Goal: Task Accomplishment & Management: Manage account settings

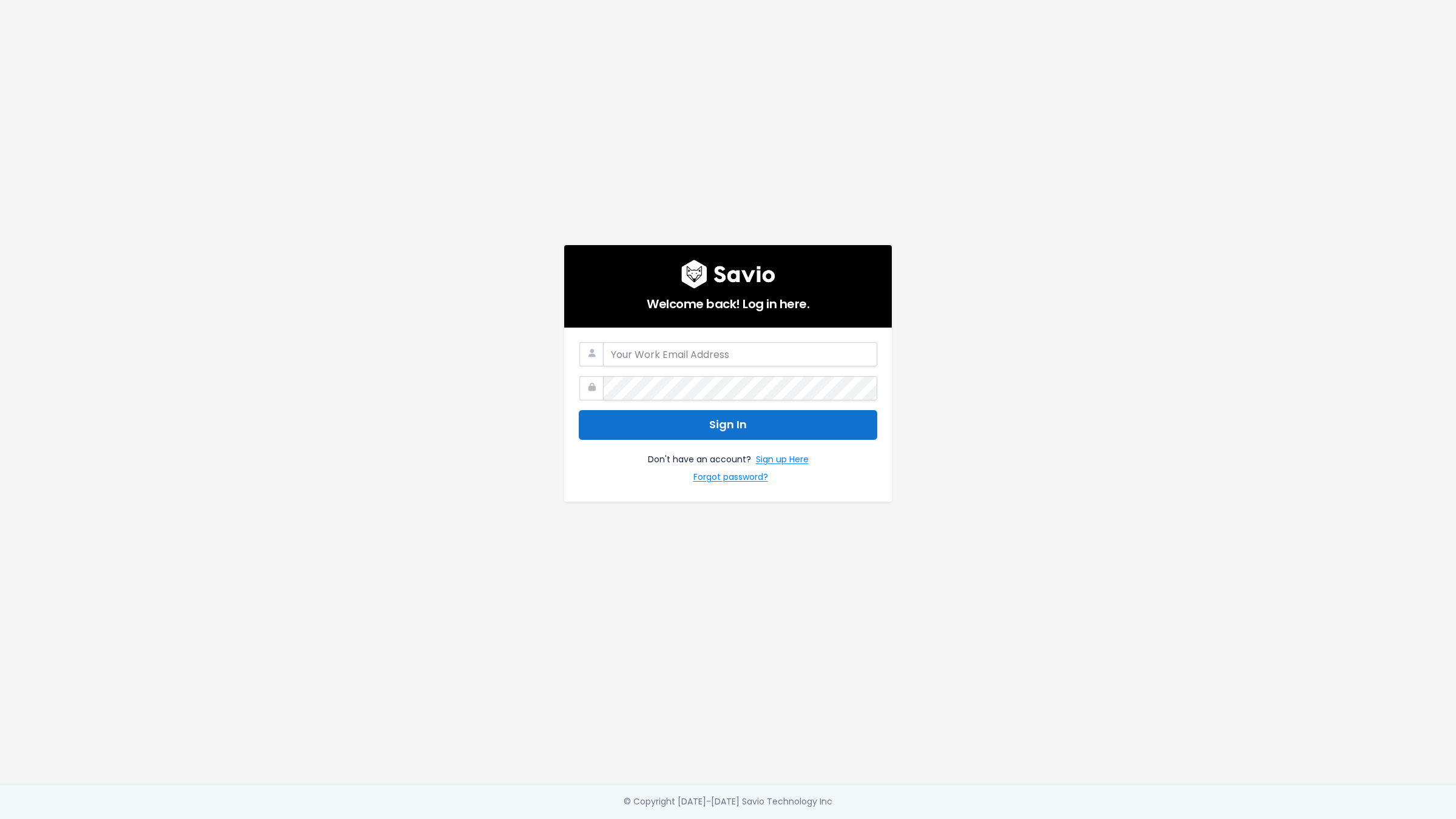
type input "[PERSON_NAME][EMAIL_ADDRESS][PERSON_NAME][DOMAIN_NAME]"
click at [795, 422] on button "Sign In" at bounding box center [728, 425] width 298 height 30
